Goal: Information Seeking & Learning: Compare options

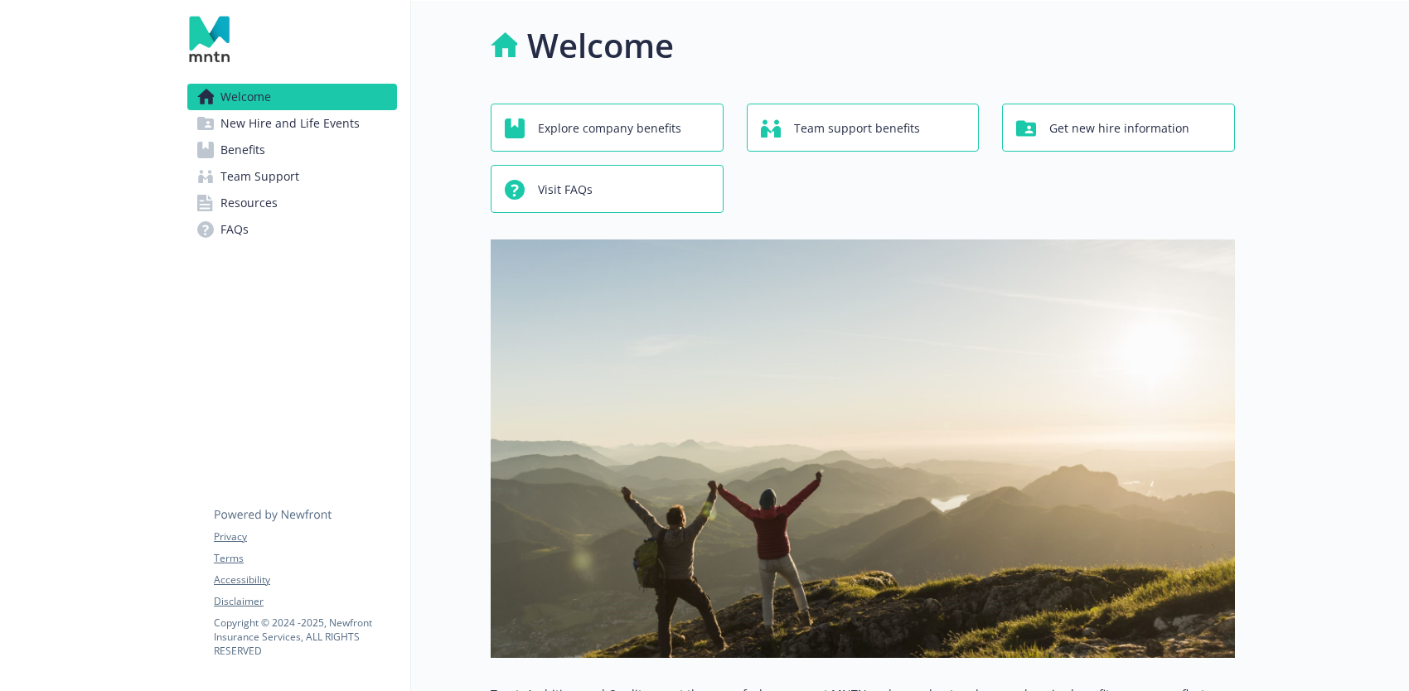
click at [283, 115] on span "New Hire and Life Events" at bounding box center [289, 123] width 139 height 27
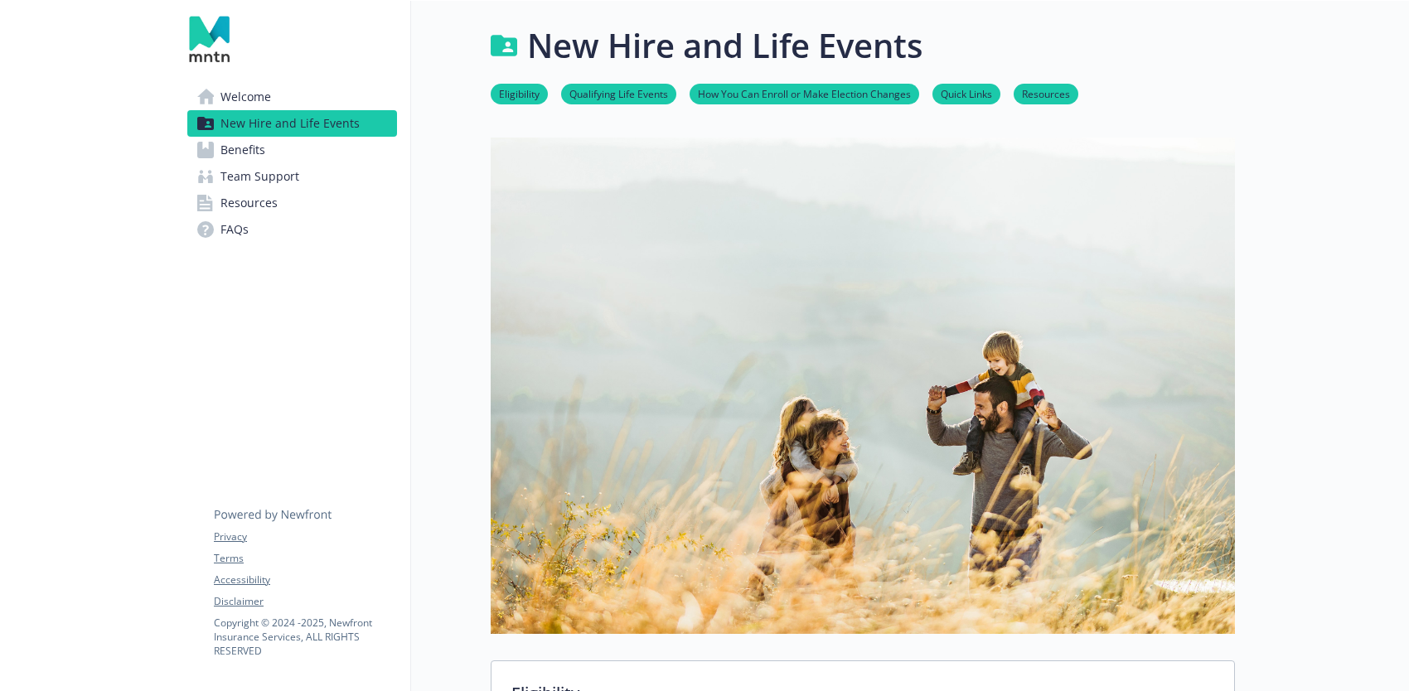
click at [263, 153] on span "Benefits" at bounding box center [242, 150] width 45 height 27
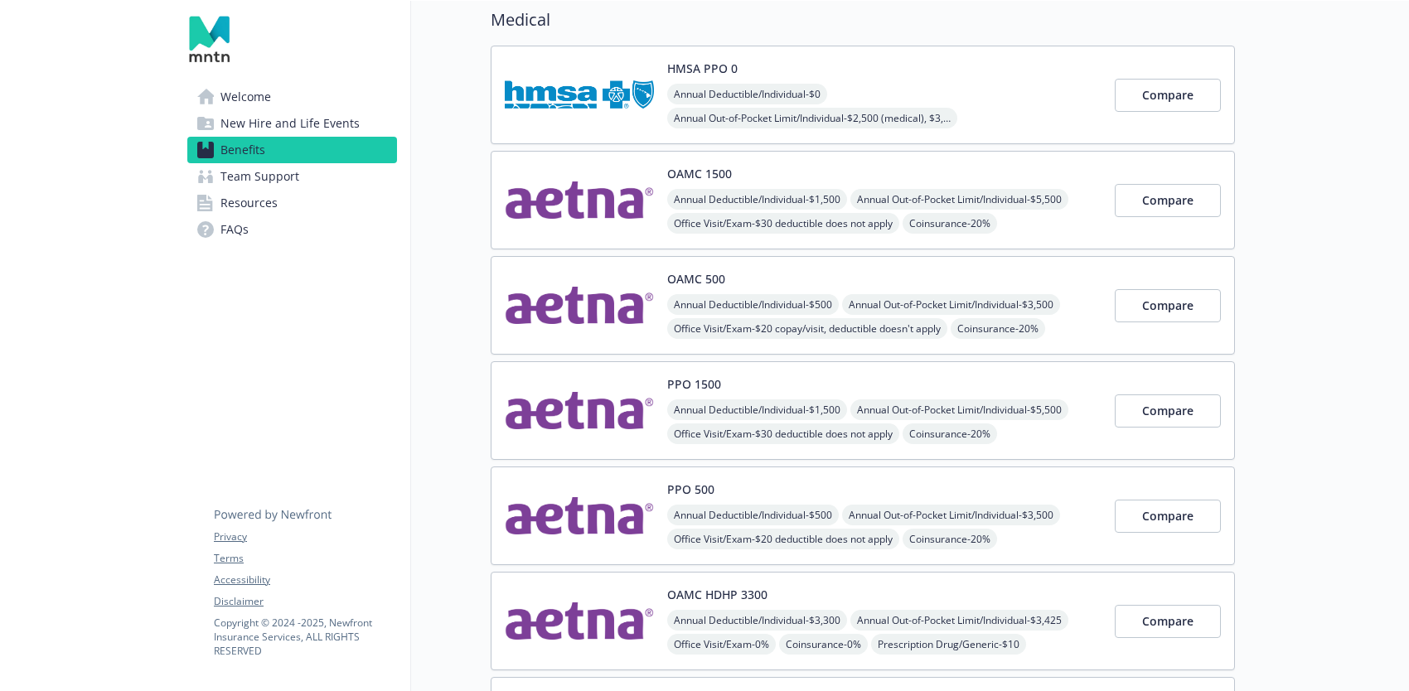
scroll to position [156, 0]
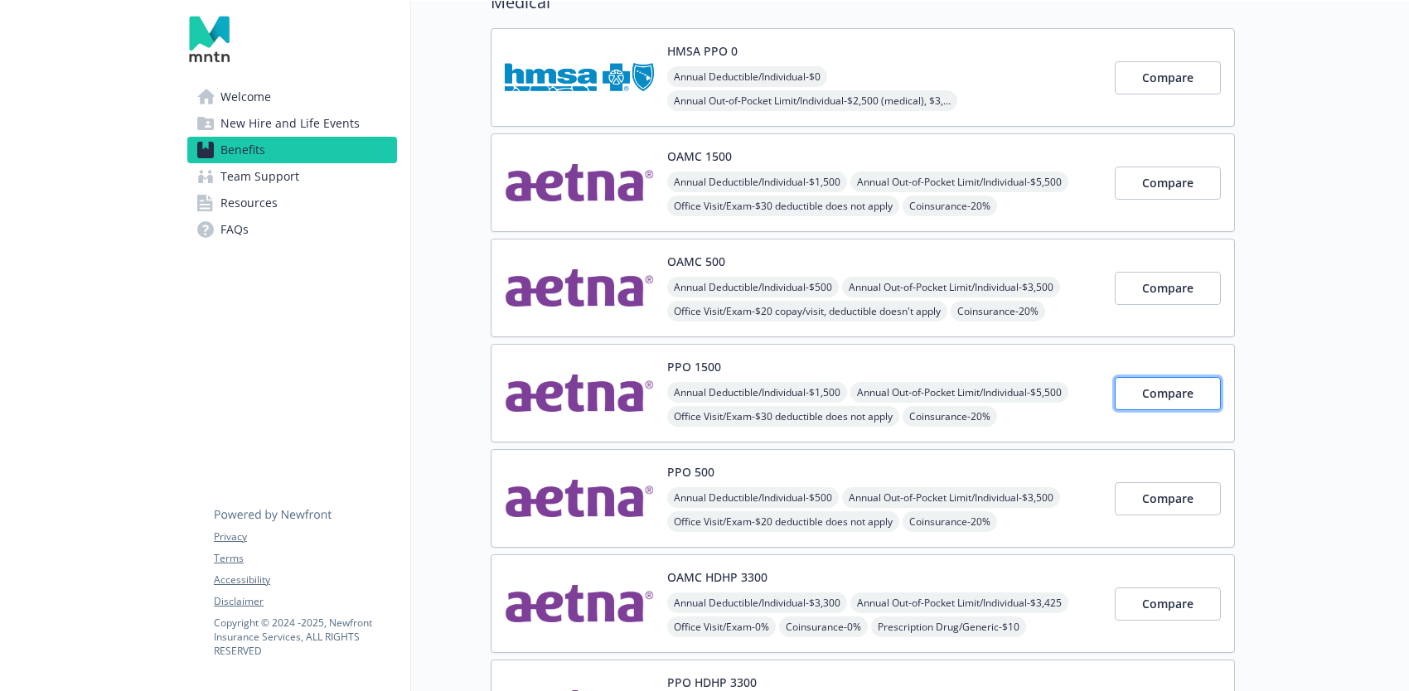
click at [1168, 391] on span "Compare" at bounding box center [1167, 393] width 51 height 16
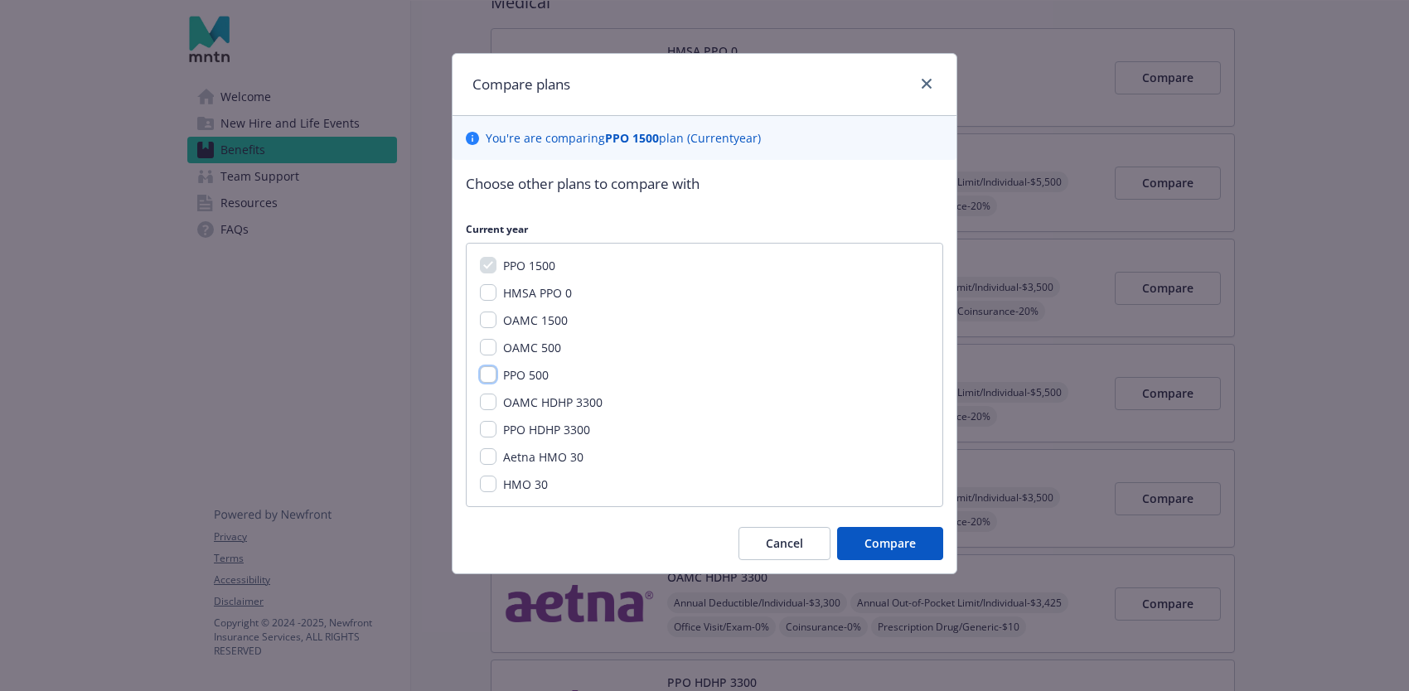
click at [494, 375] on input "PPO 500" at bounding box center [488, 374] width 17 height 17
checkbox input "true"
click at [487, 433] on input "PPO HDHP 3300" at bounding box center [488, 429] width 17 height 17
checkbox input "true"
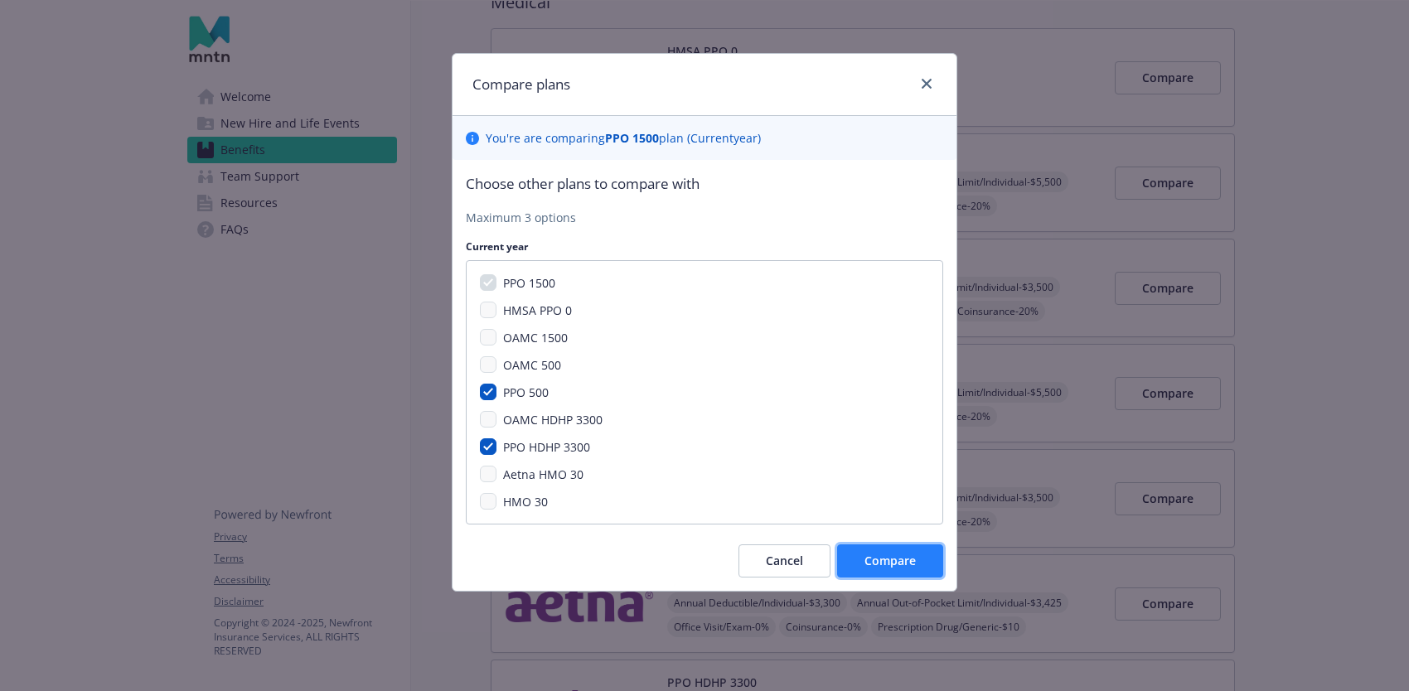
click at [885, 569] on button "Compare" at bounding box center [890, 561] width 106 height 33
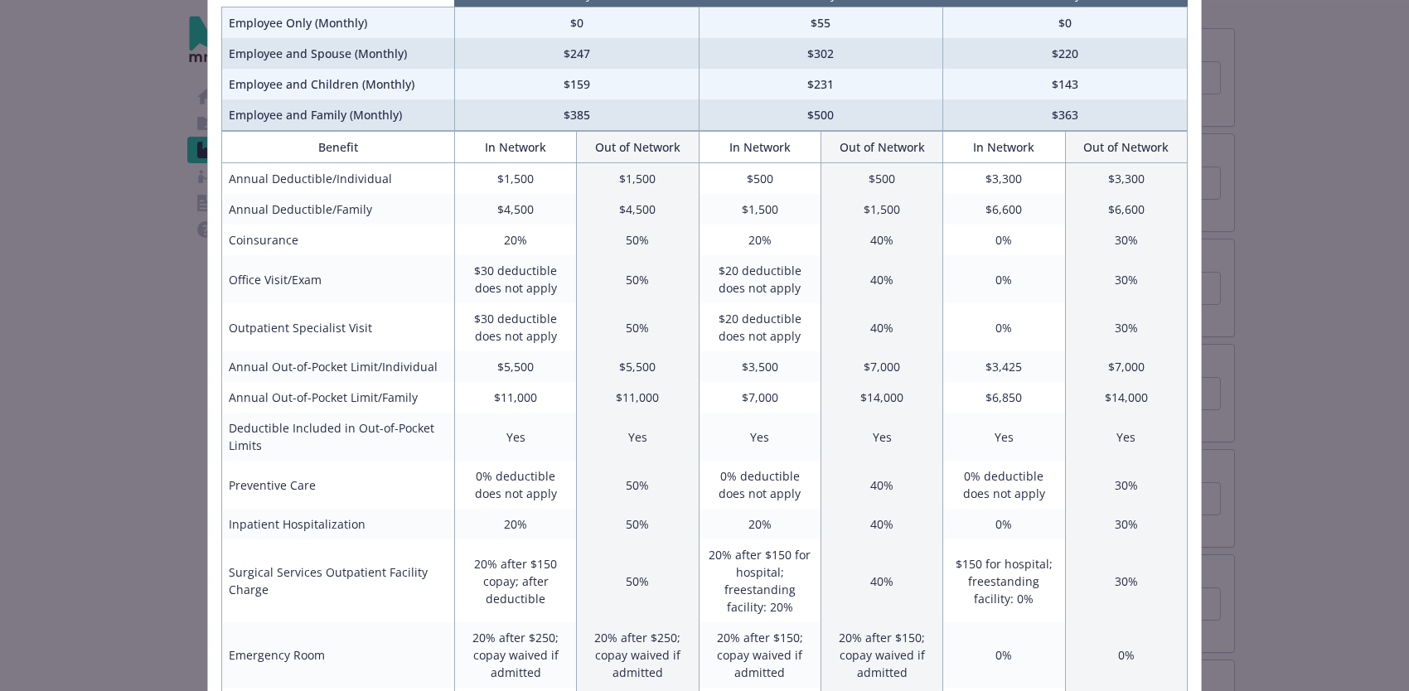
scroll to position [0, 0]
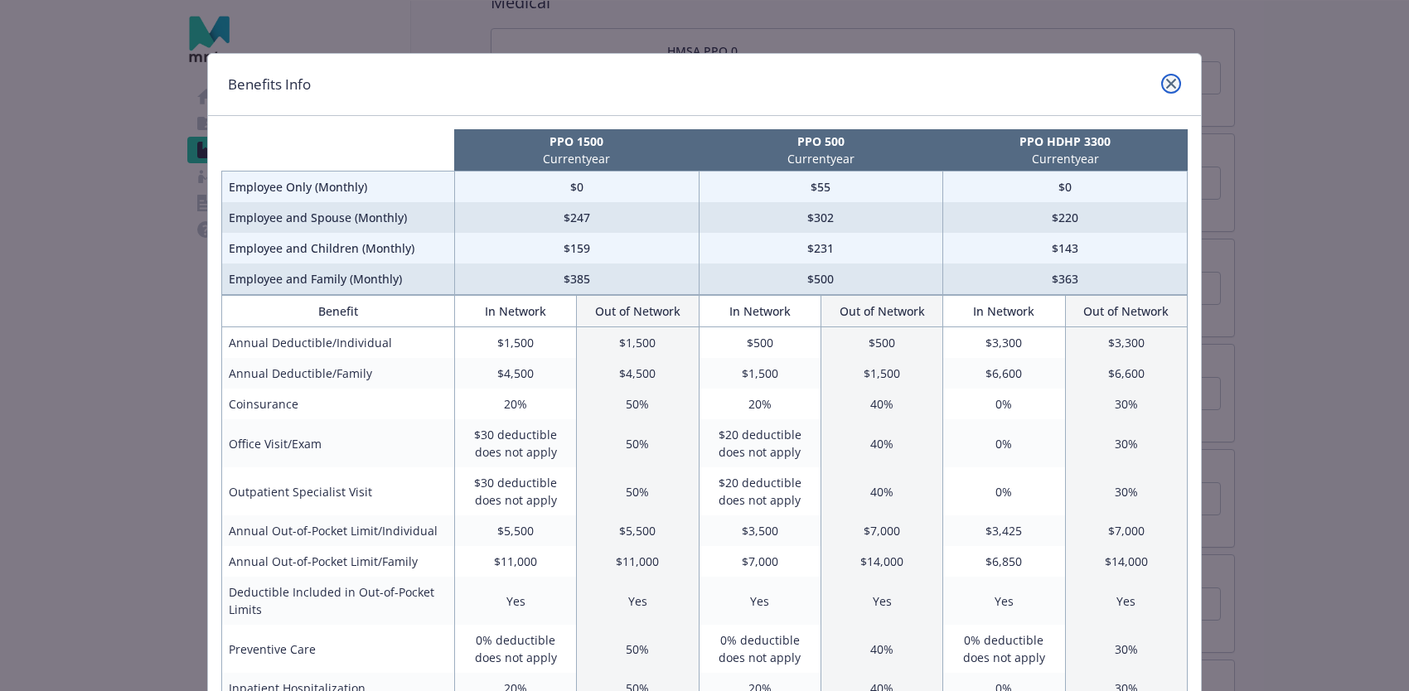
click at [1170, 82] on icon "close" at bounding box center [1171, 84] width 10 height 10
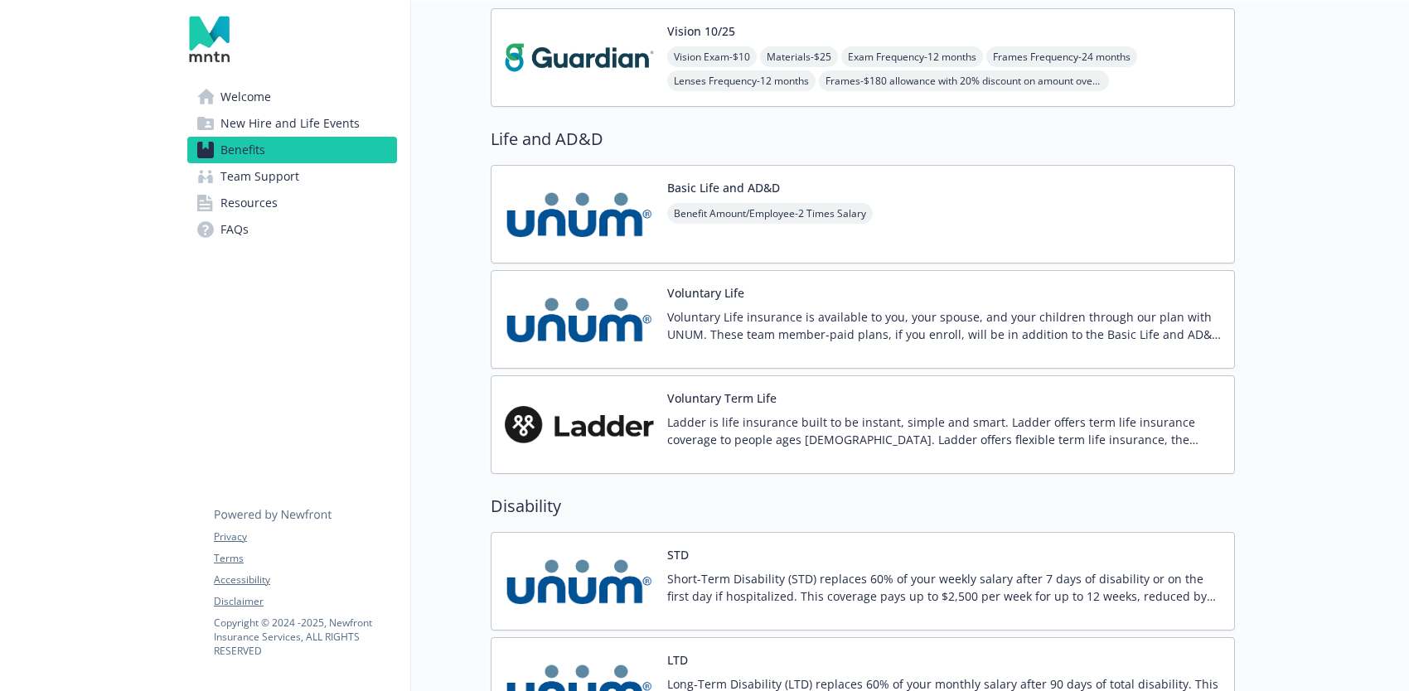
scroll to position [1452, 0]
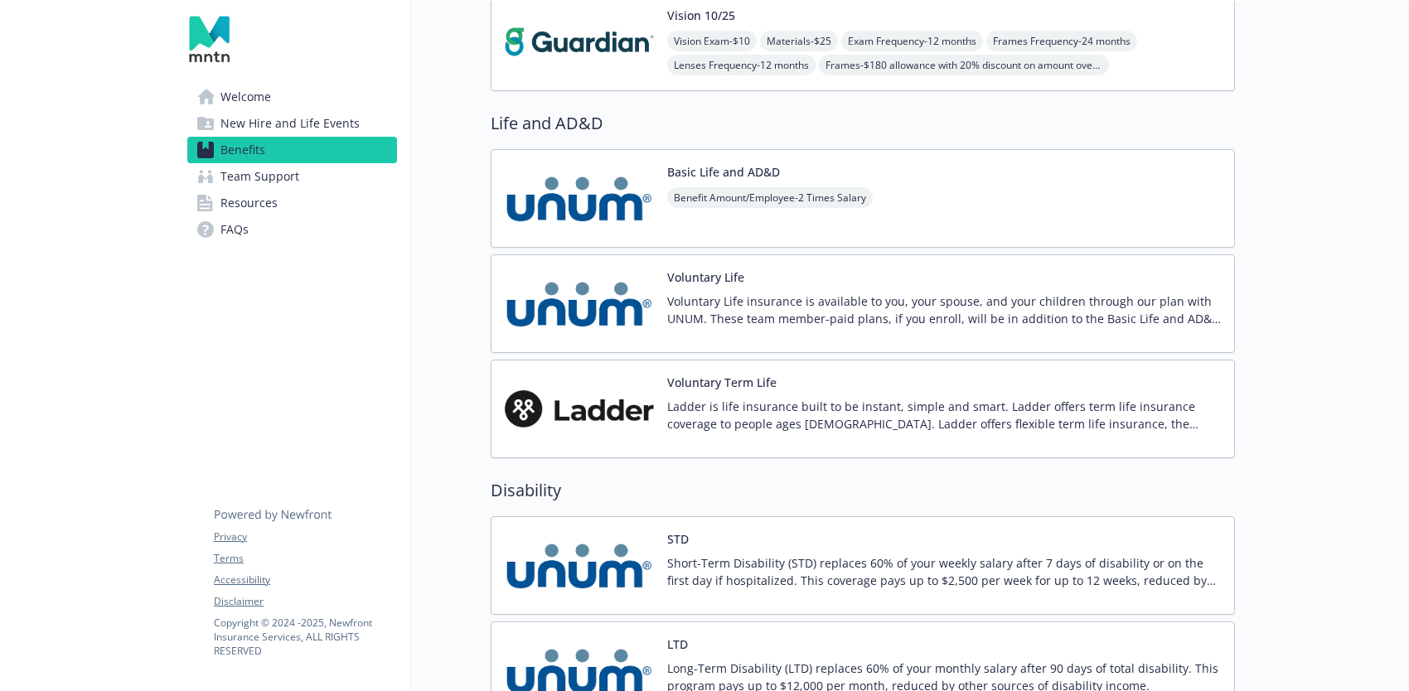
click at [932, 205] on div "Basic Life and AD&D Benefit Amount/Employee - 2 Times Salary" at bounding box center [863, 198] width 744 height 99
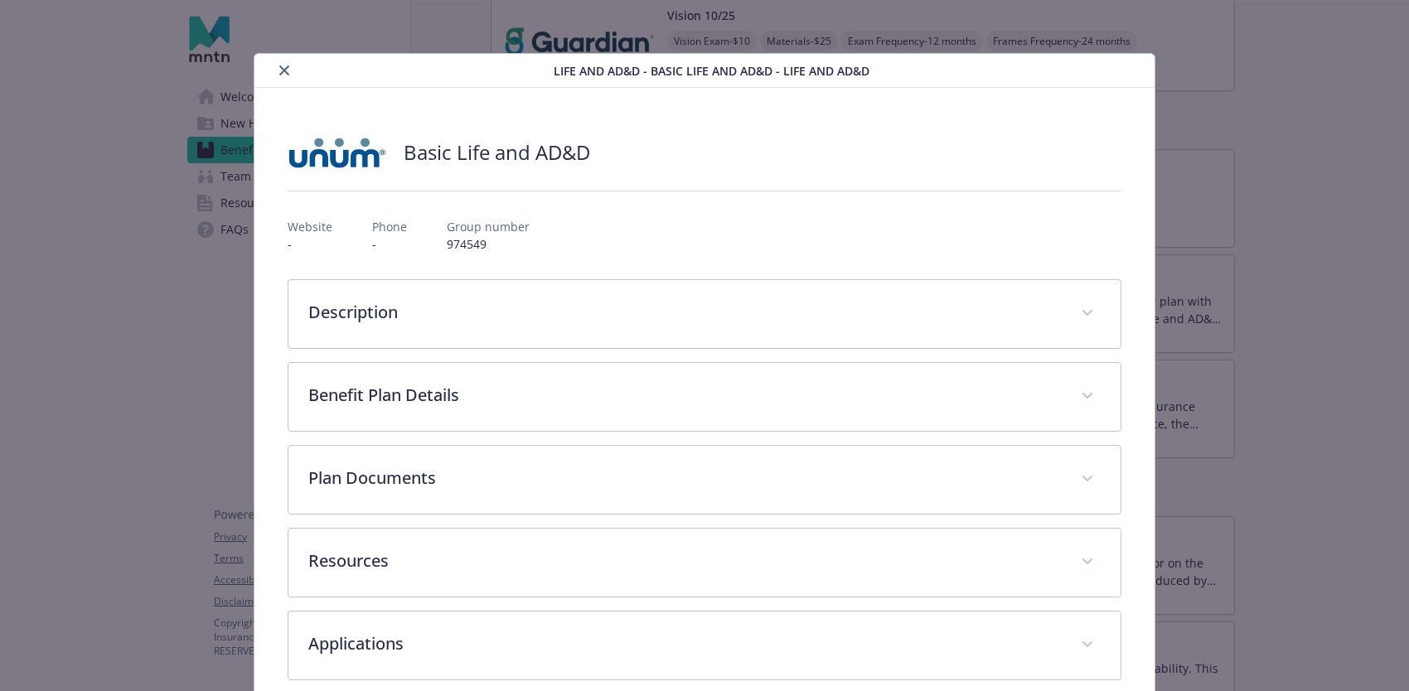
scroll to position [25, 0]
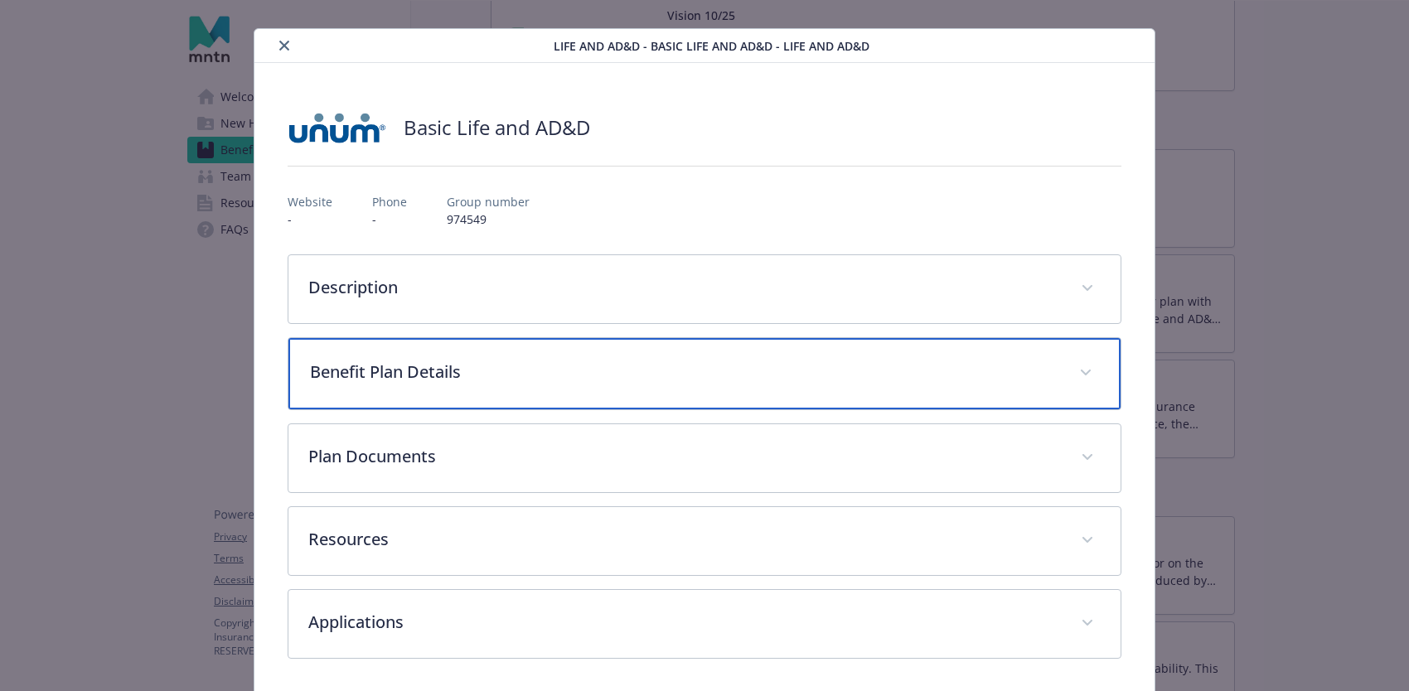
click at [1091, 371] on span "details for plan Life and AD&D - Basic Life and AD&D - Life and AD&D" at bounding box center [1086, 373] width 27 height 27
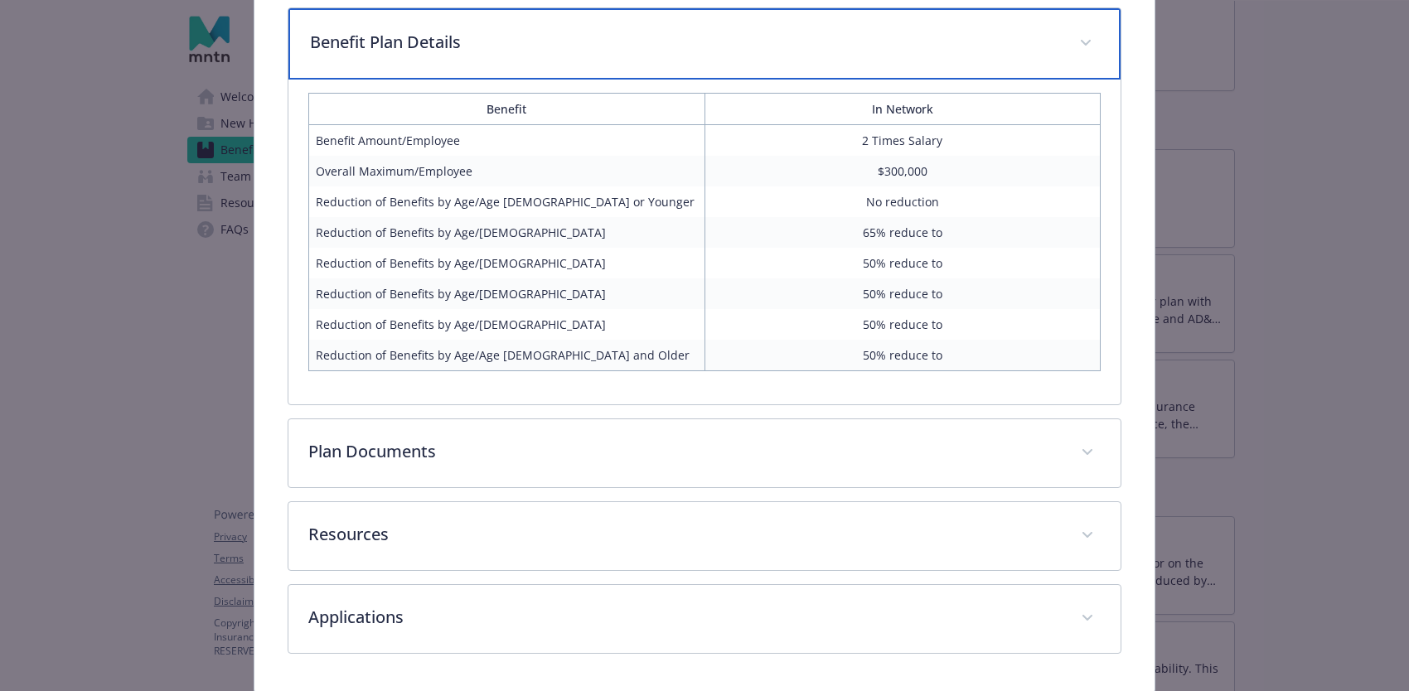
scroll to position [411, 0]
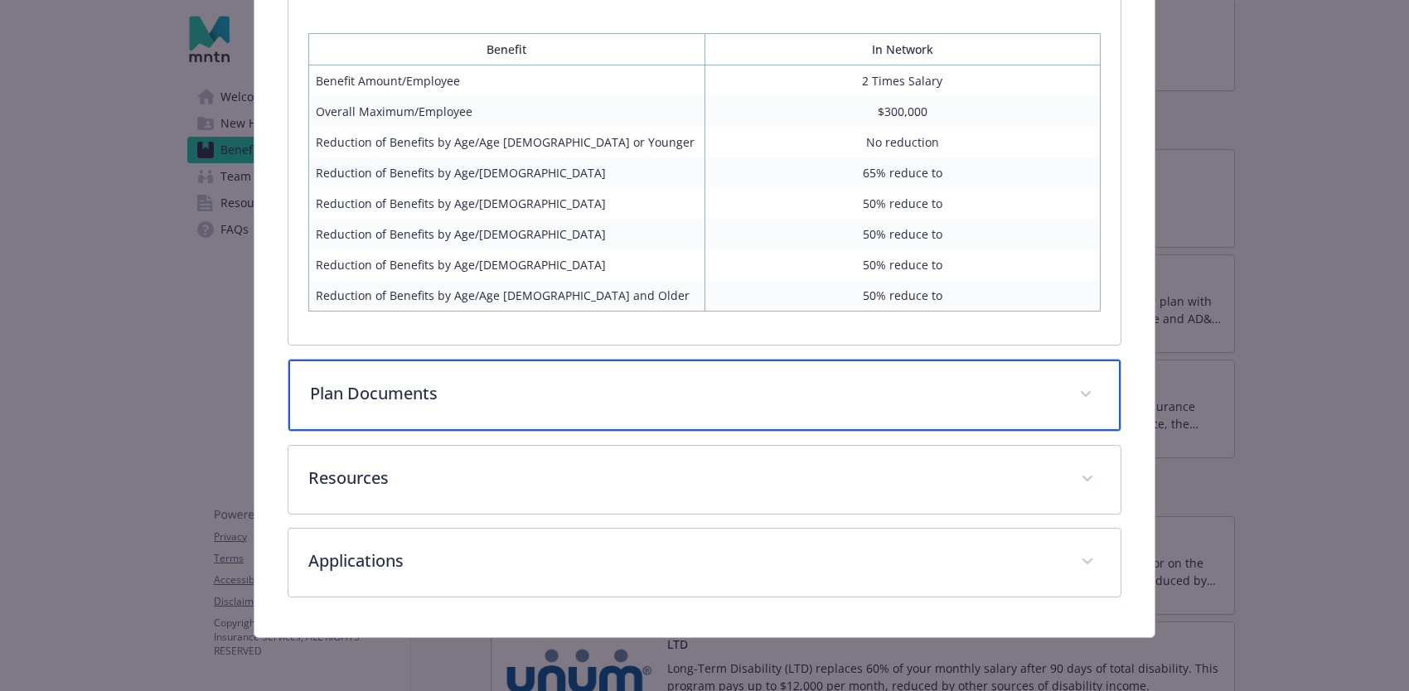
click at [584, 388] on p "Plan Documents" at bounding box center [684, 393] width 749 height 25
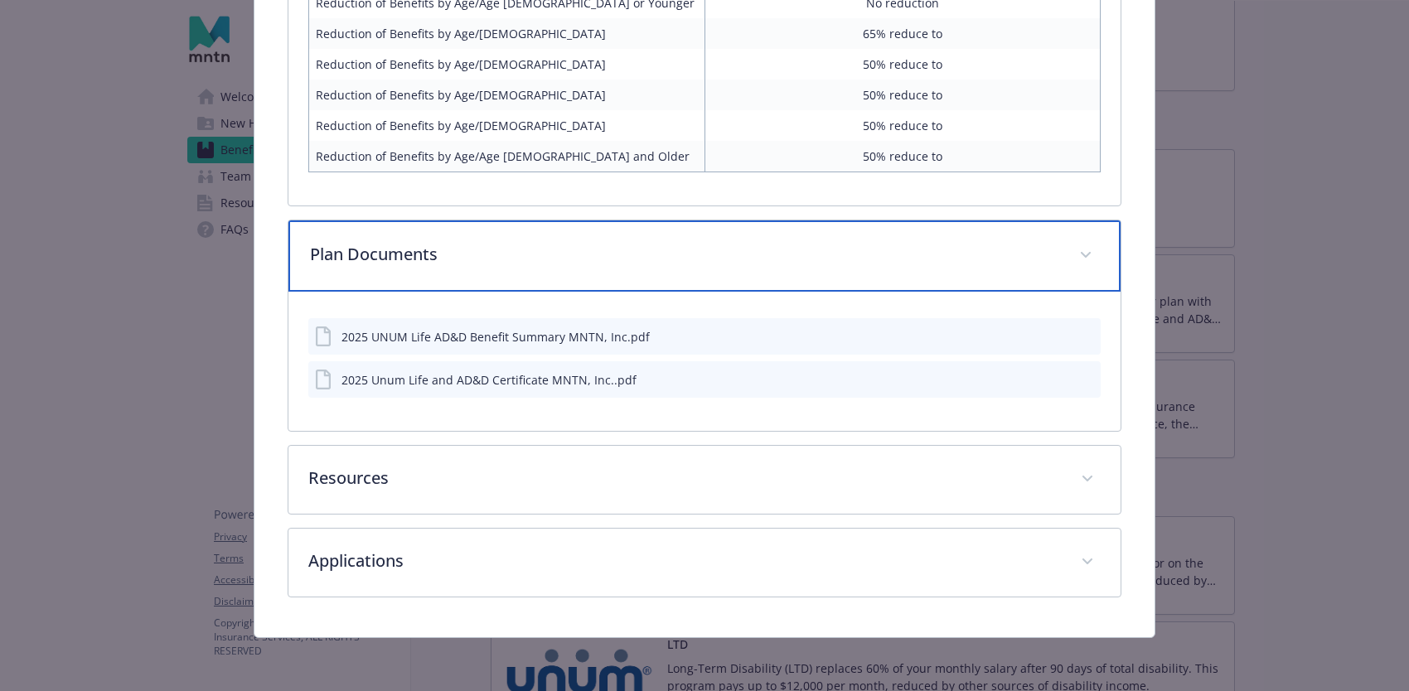
scroll to position [0, 0]
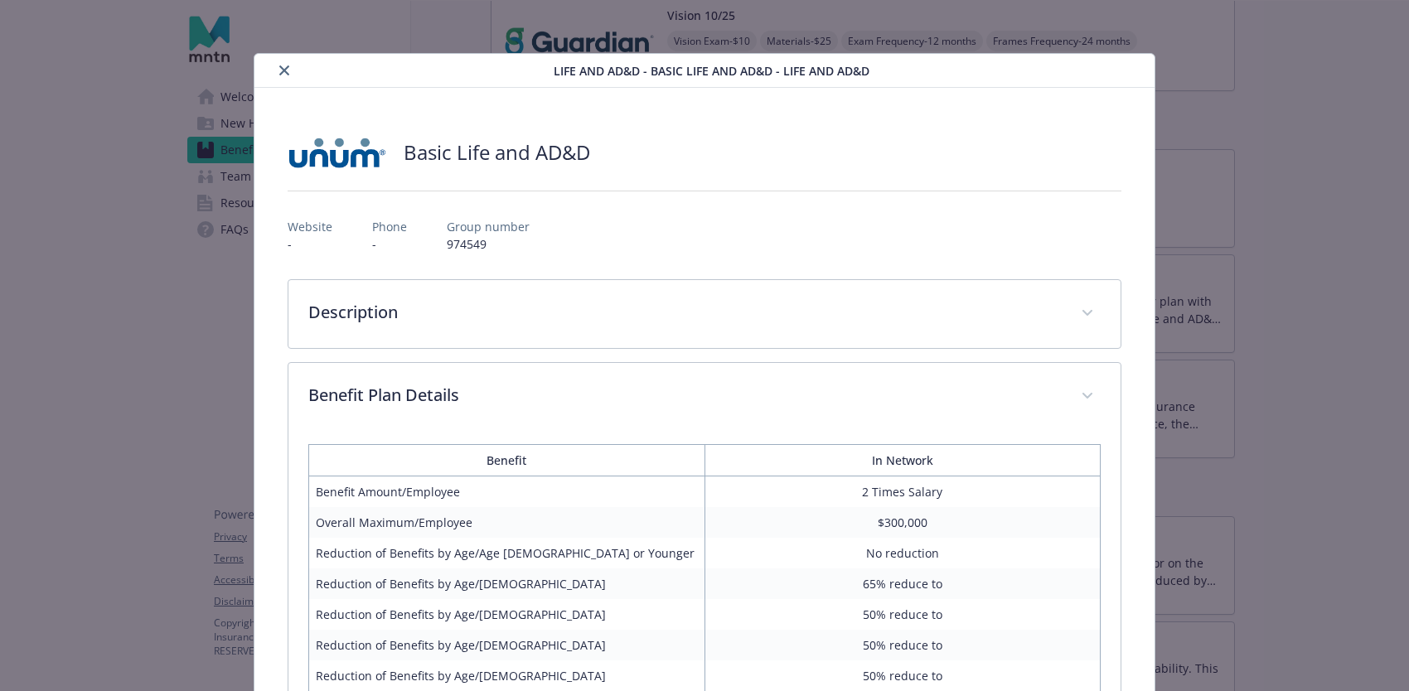
click at [289, 72] on button "close" at bounding box center [284, 71] width 20 height 20
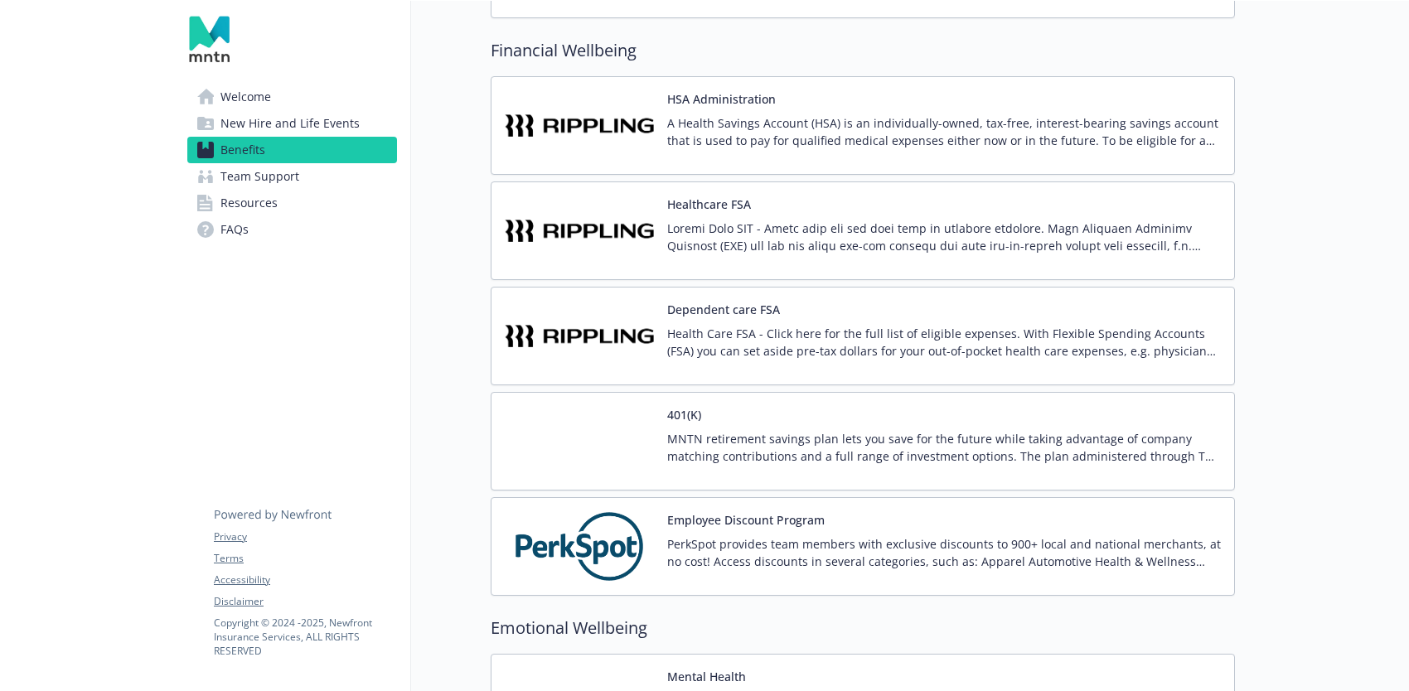
scroll to position [2560, 0]
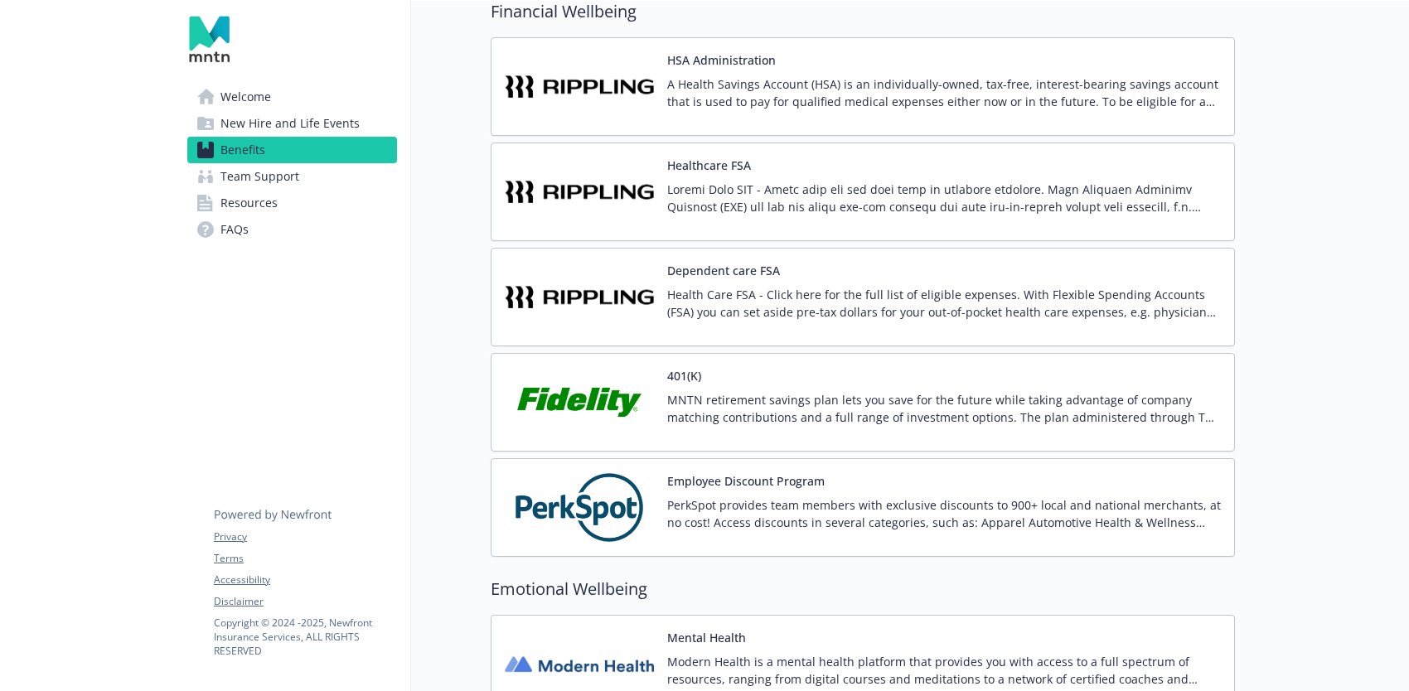
click at [798, 418] on p "MNTN retirement savings plan lets you save for the future while taking advantag…" at bounding box center [944, 408] width 554 height 35
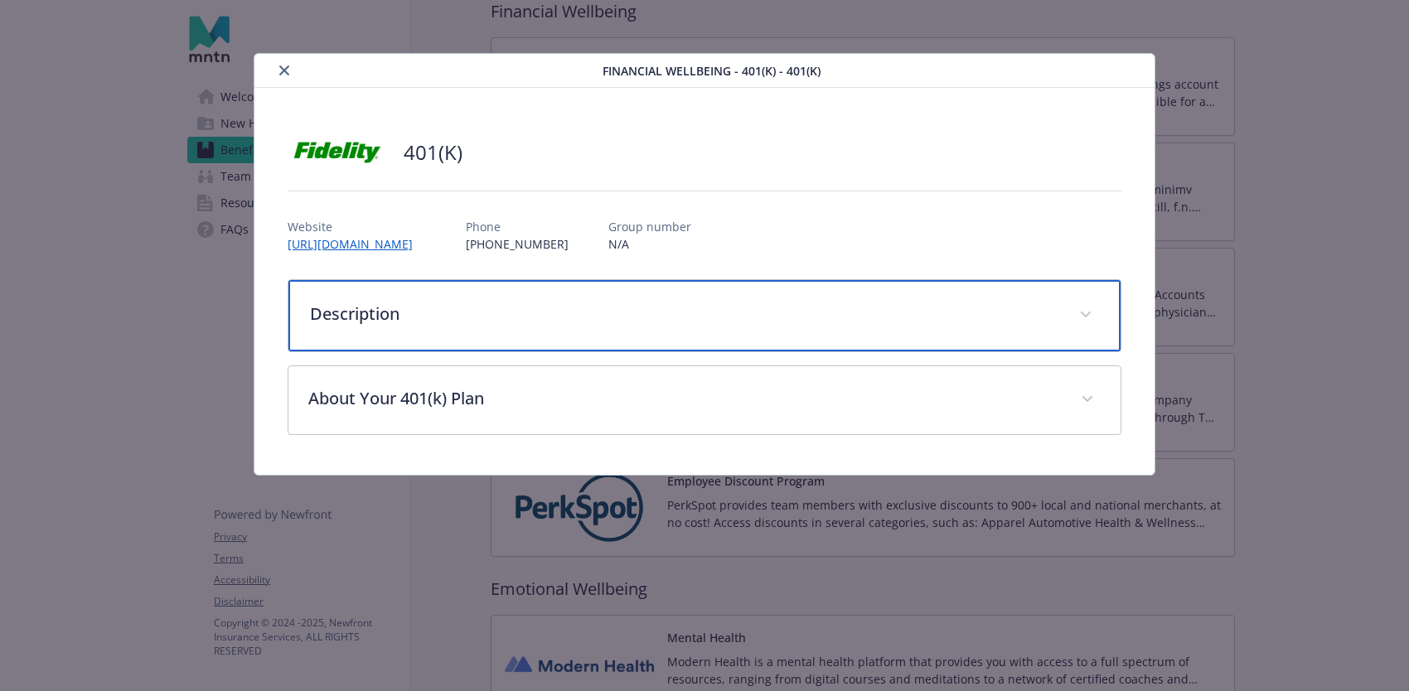
click at [1088, 315] on icon "details for plan Financial Wellbeing - 401(K) - 401(k)" at bounding box center [1086, 315] width 10 height 7
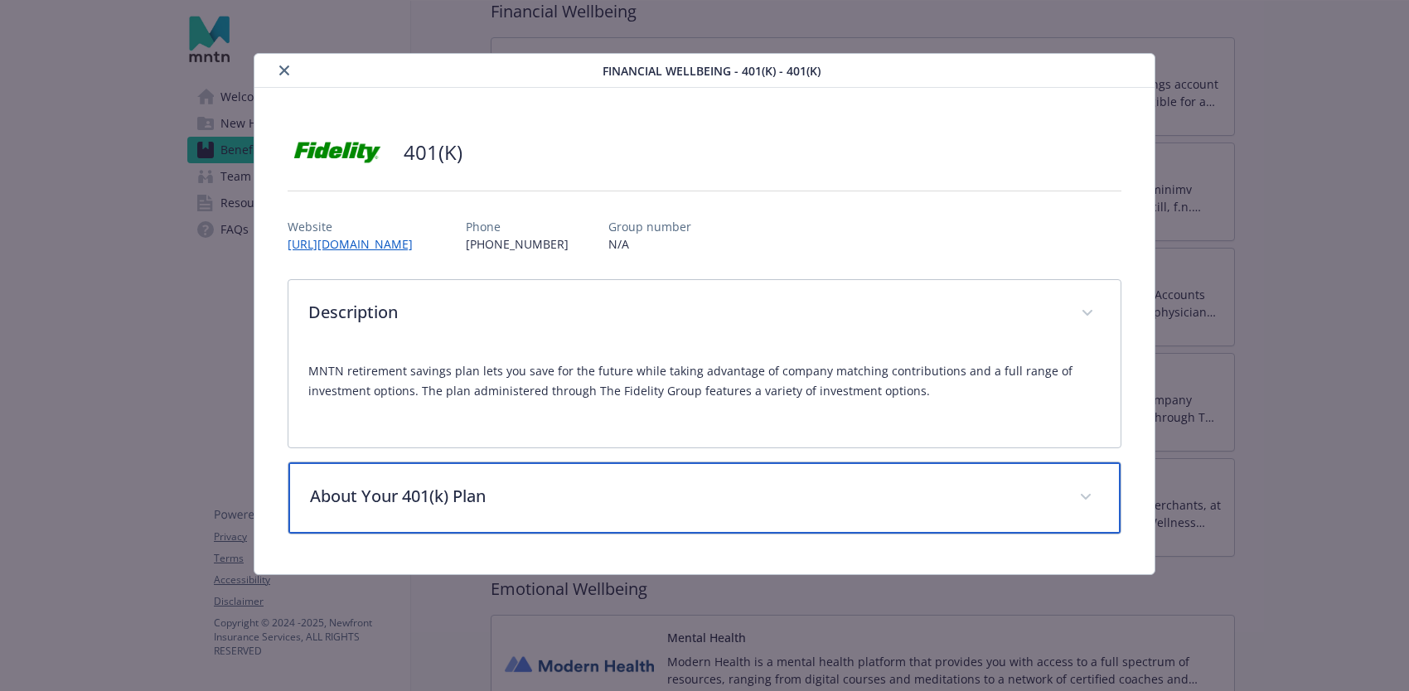
click at [1087, 502] on span "details for plan Financial Wellbeing - 401(K) - 401(k)" at bounding box center [1086, 497] width 27 height 27
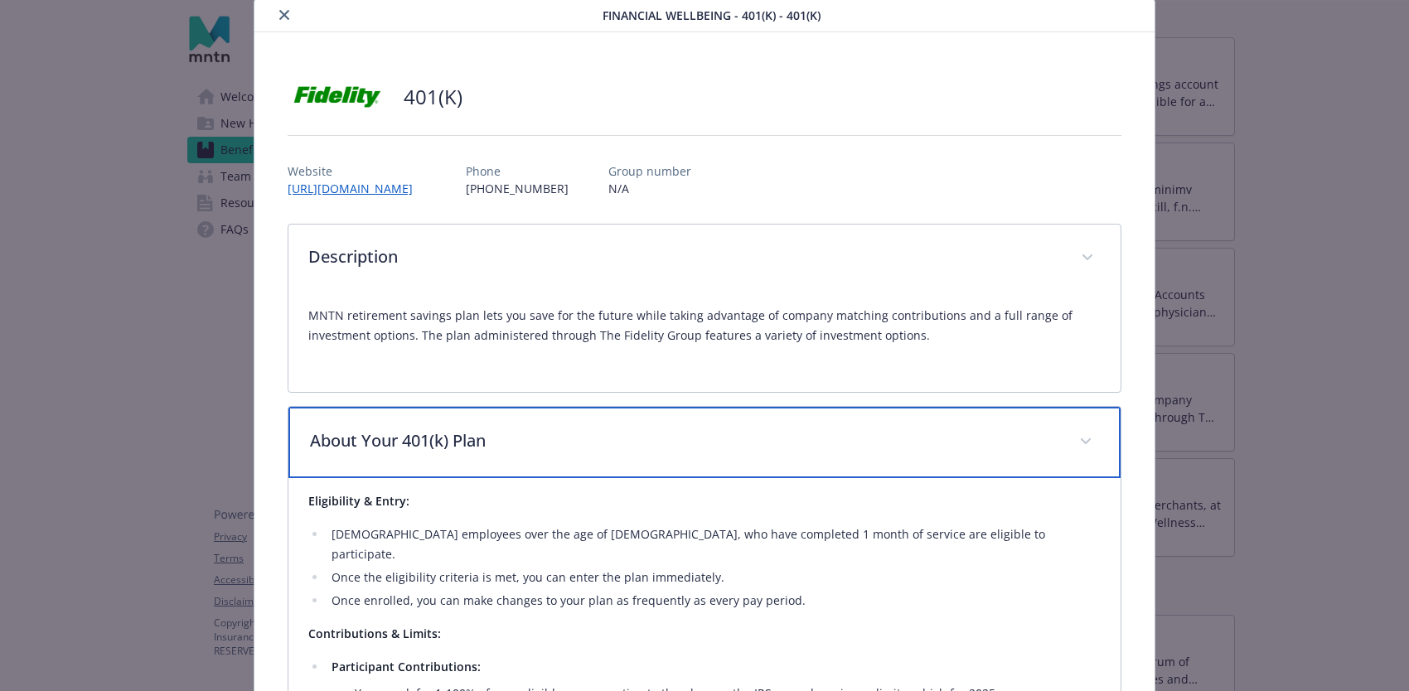
scroll to position [0, 0]
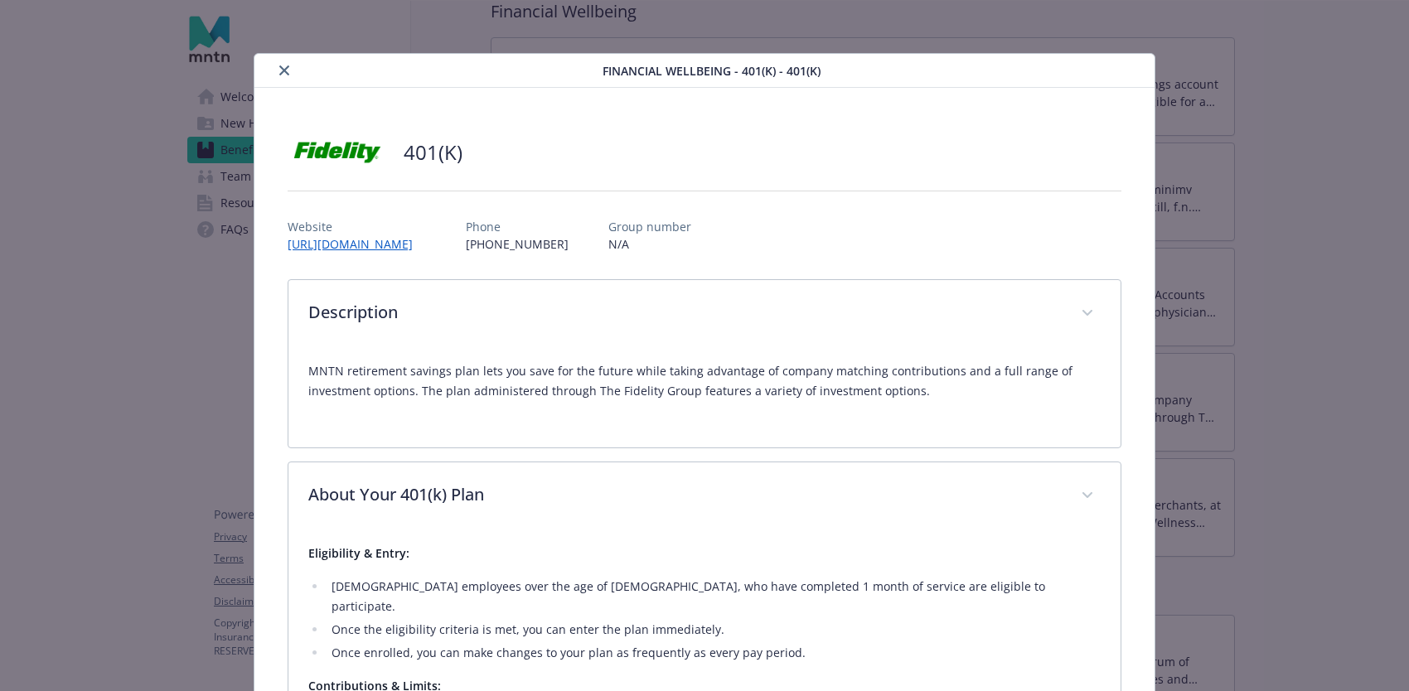
click at [288, 69] on icon "close" at bounding box center [284, 70] width 10 height 10
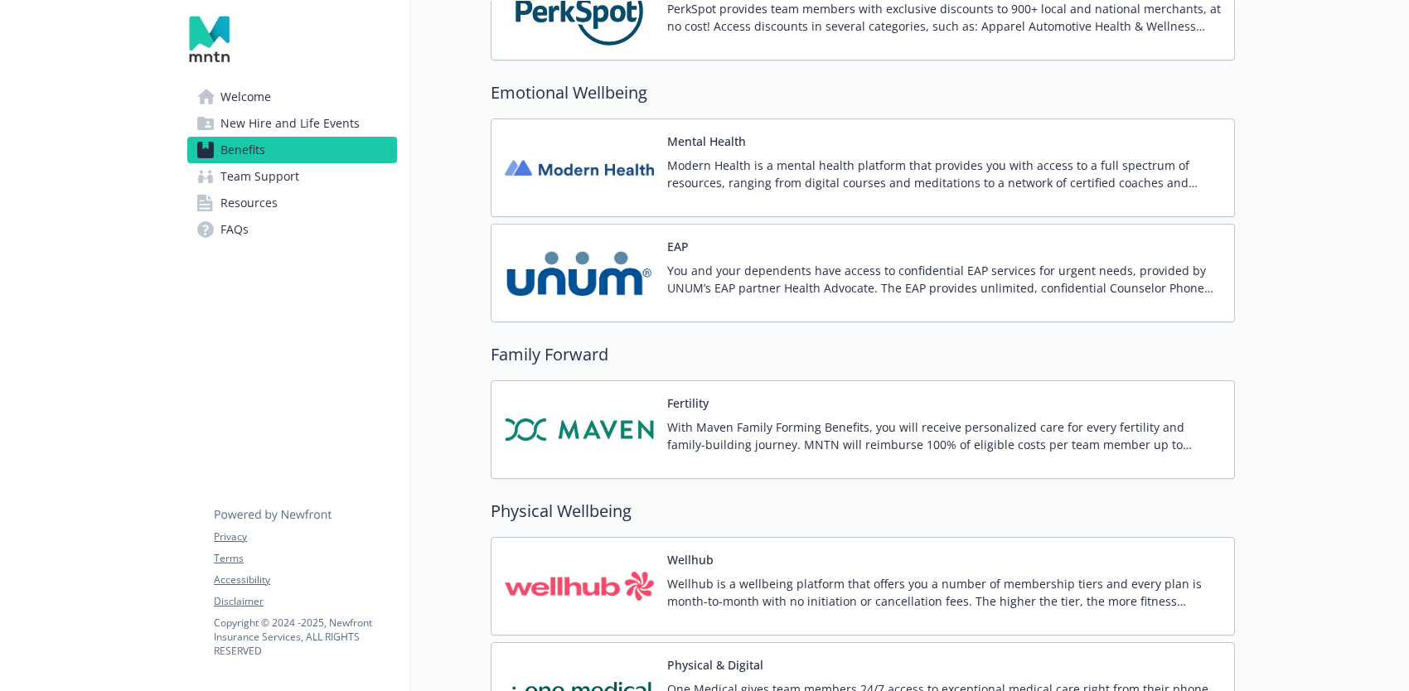
scroll to position [3065, 0]
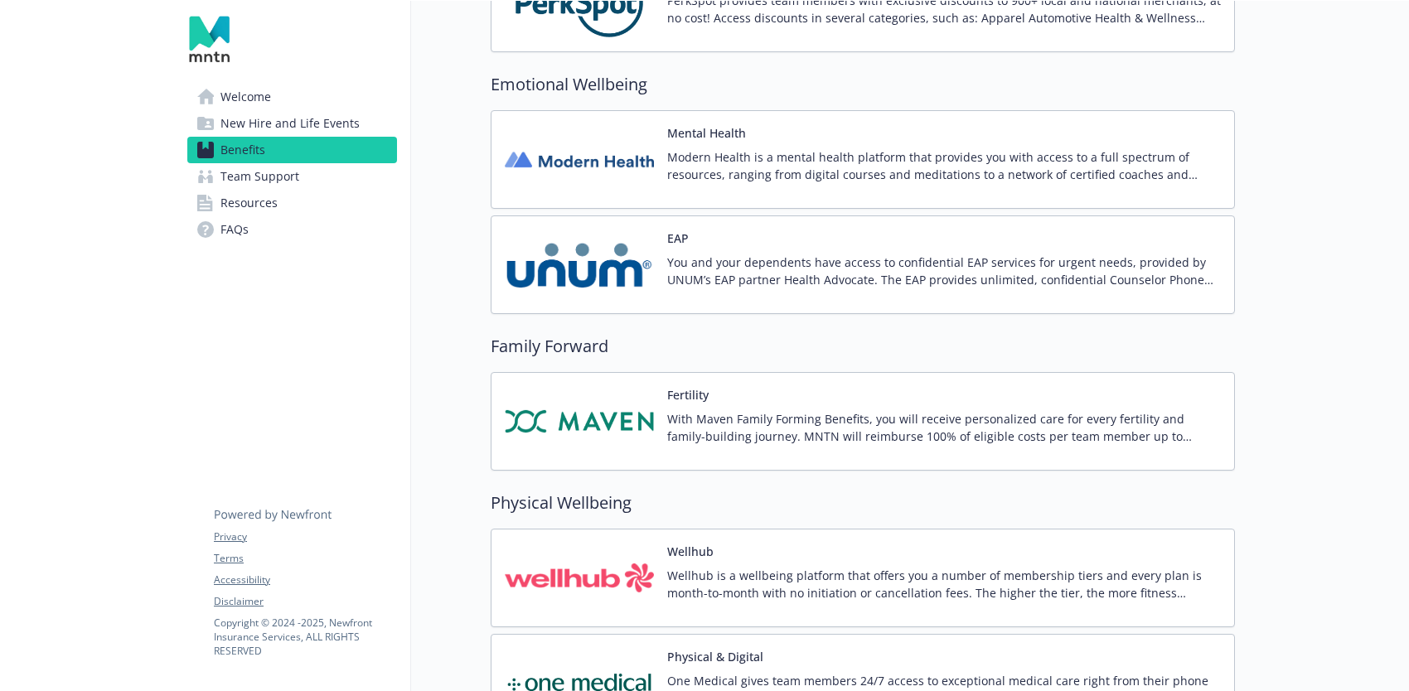
click at [758, 166] on p "Modern Health is a mental health platform that provides you with access to a fu…" at bounding box center [944, 165] width 554 height 35
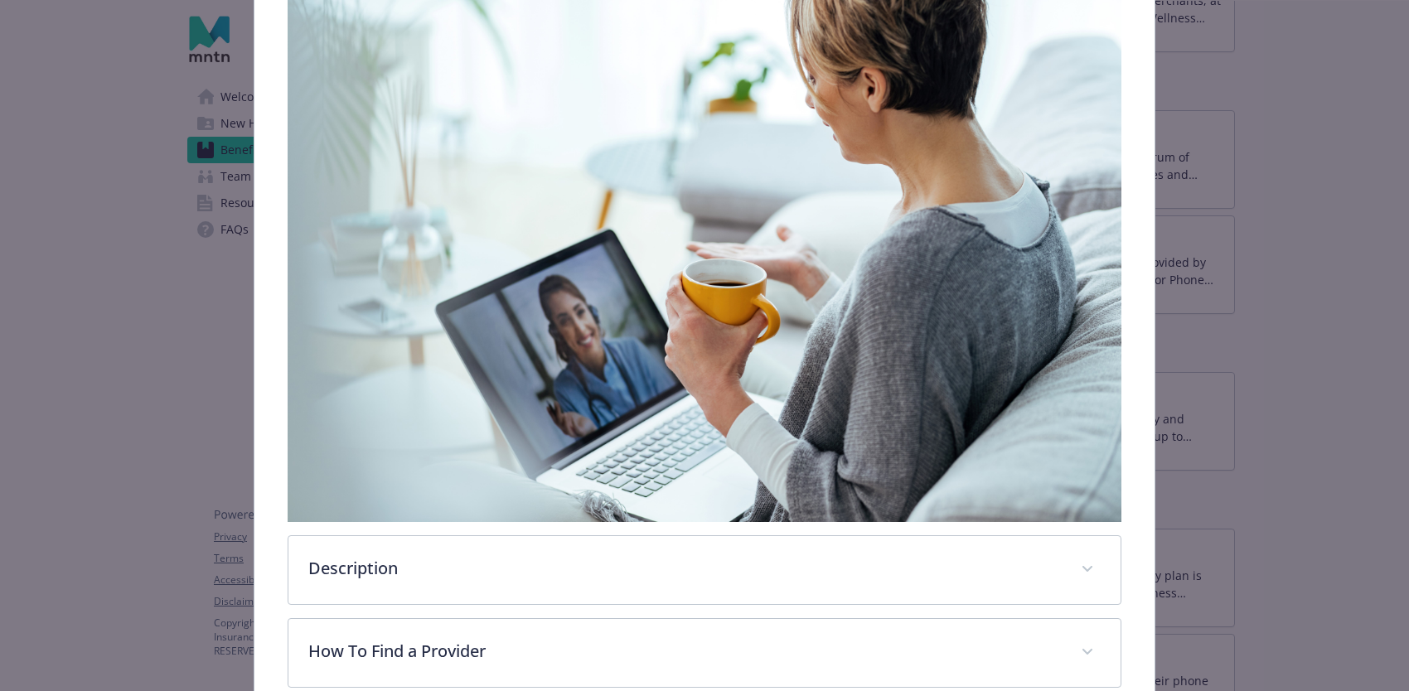
scroll to position [487, 0]
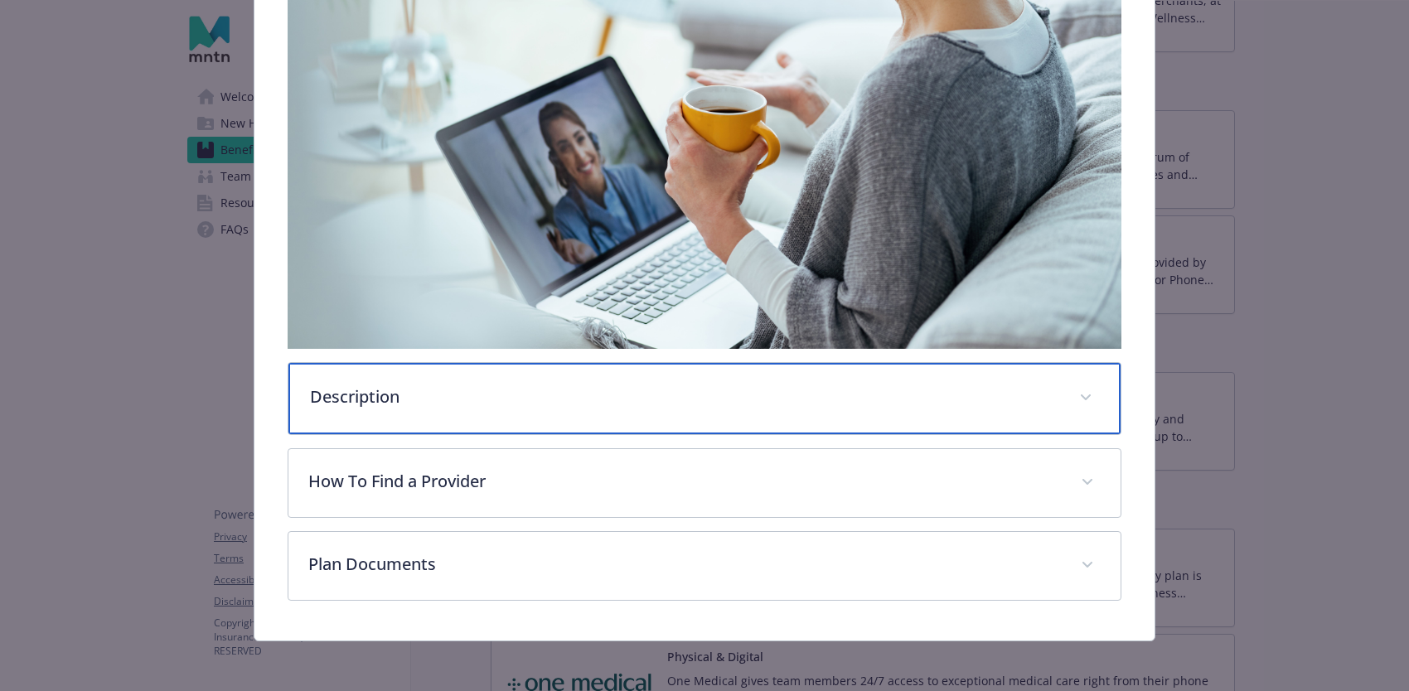
click at [639, 394] on p "Description" at bounding box center [684, 397] width 749 height 25
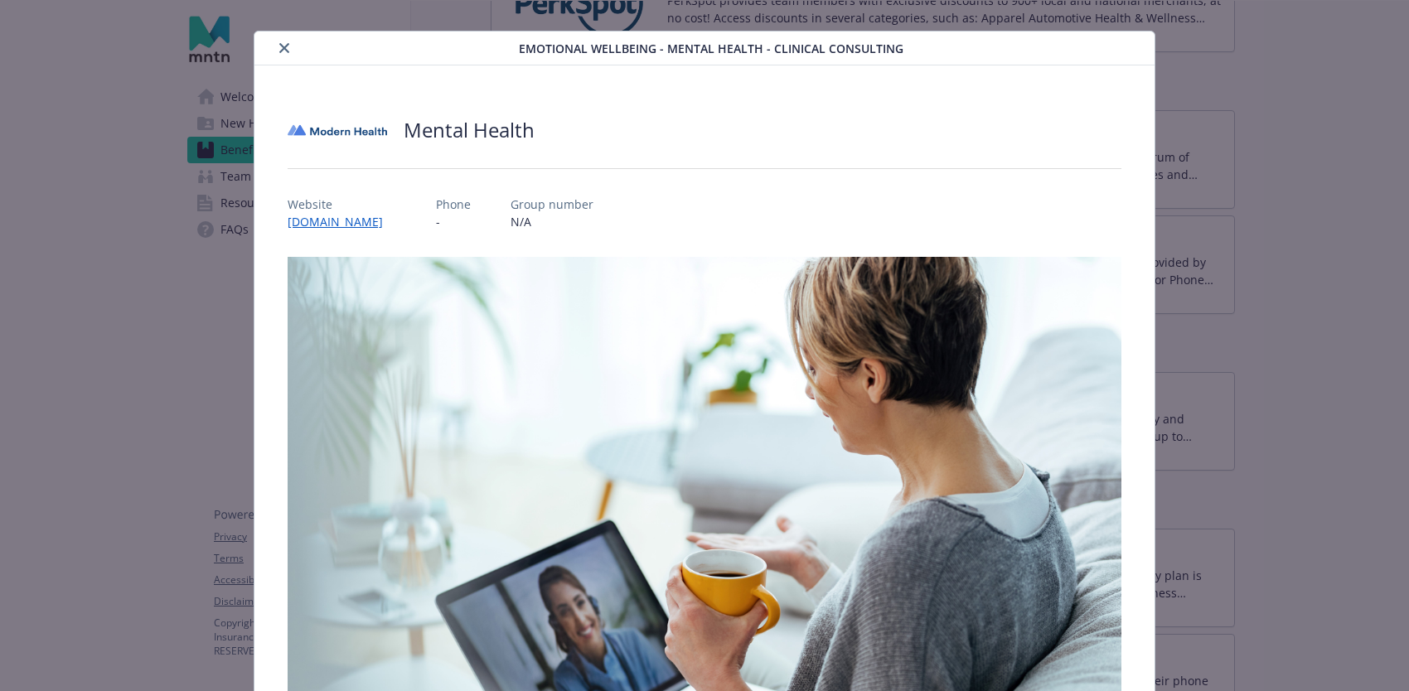
scroll to position [0, 0]
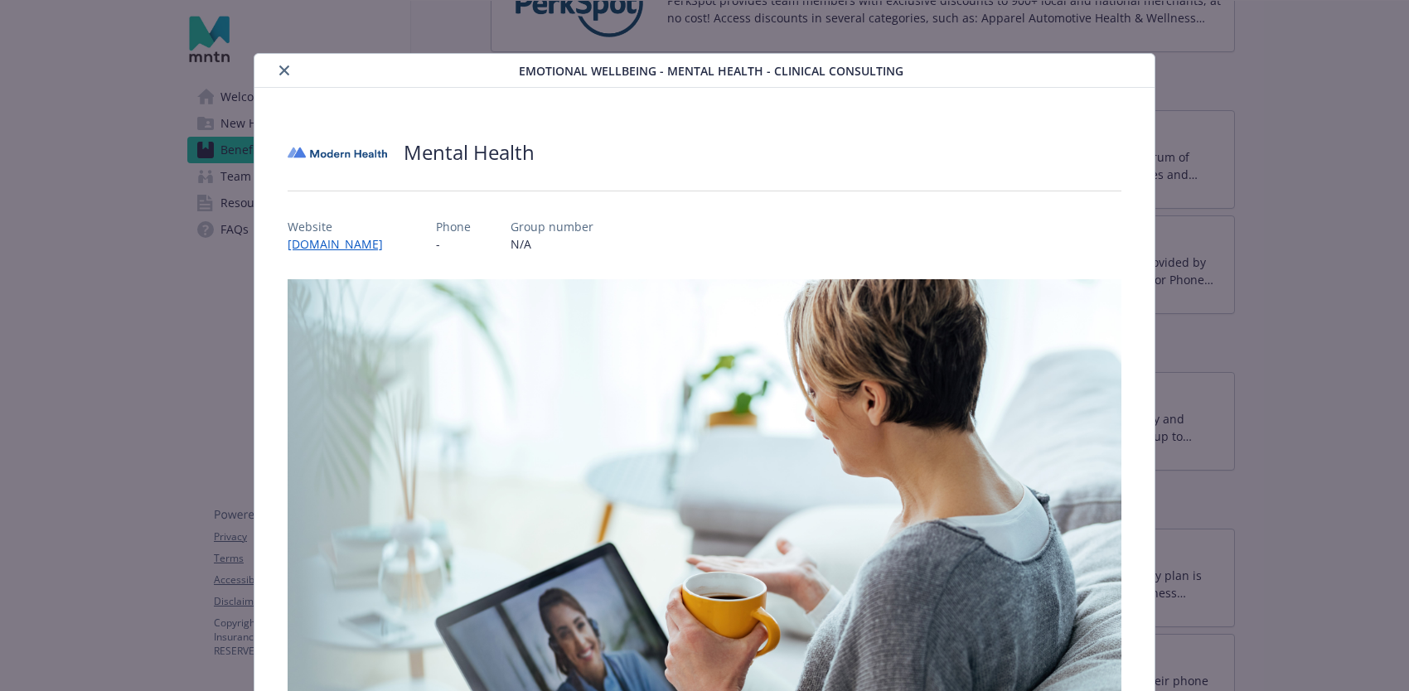
click at [282, 72] on icon "close" at bounding box center [284, 70] width 10 height 10
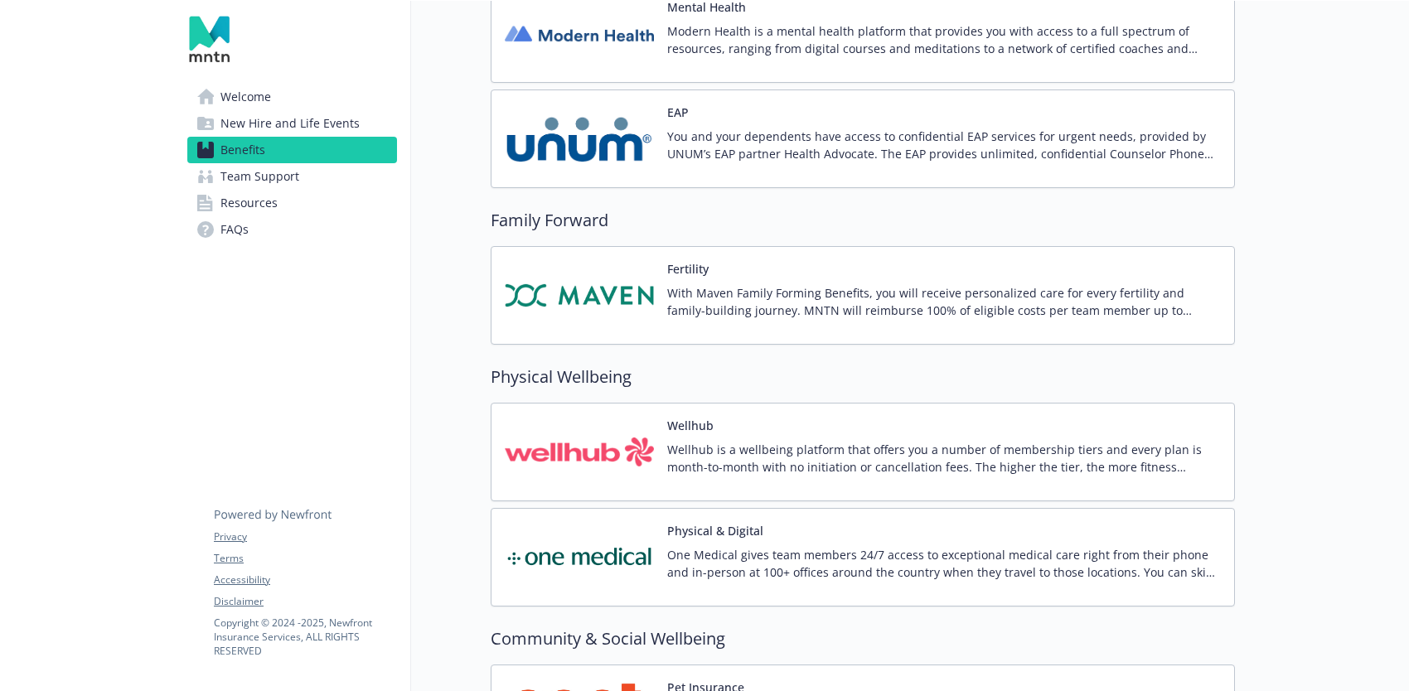
scroll to position [3226, 0]
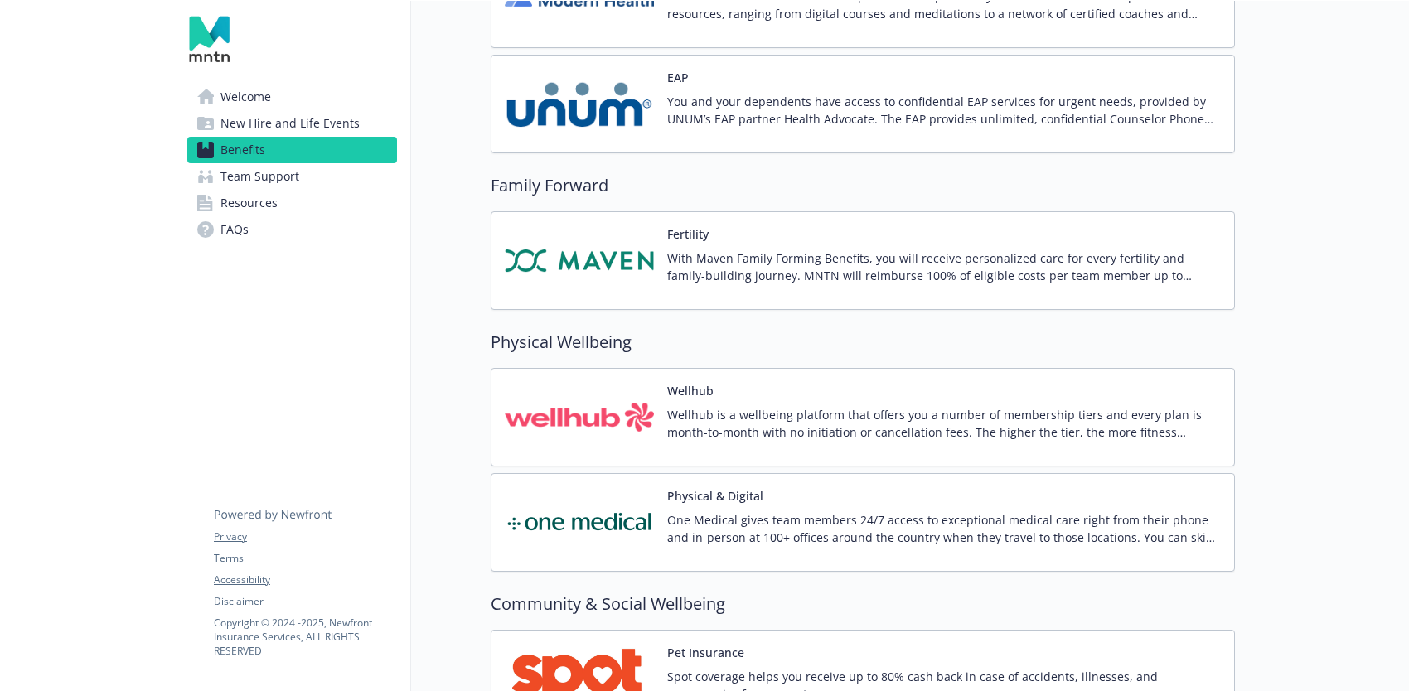
click at [855, 275] on p "With Maven Family Forming Benefits, you will receive personalized care for ever…" at bounding box center [944, 267] width 554 height 35
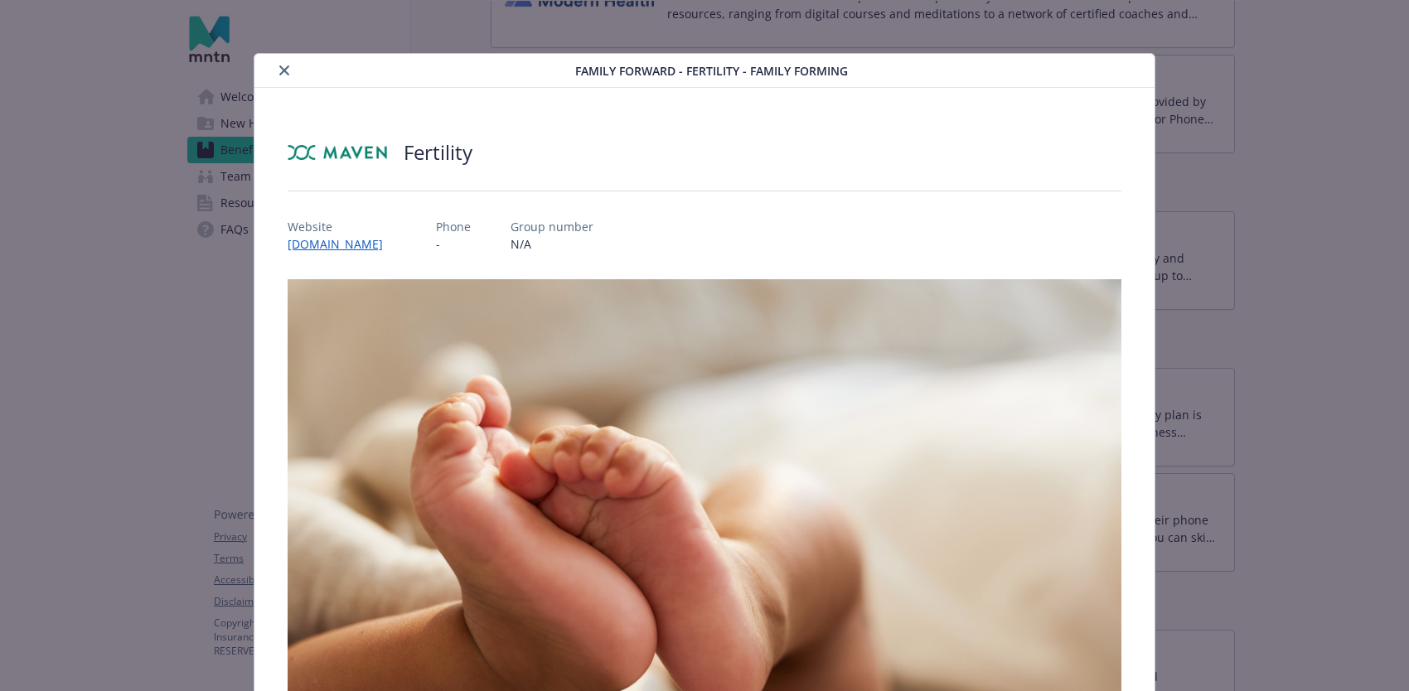
click at [279, 73] on icon "close" at bounding box center [284, 70] width 10 height 10
